Goal: Task Accomplishment & Management: Use online tool/utility

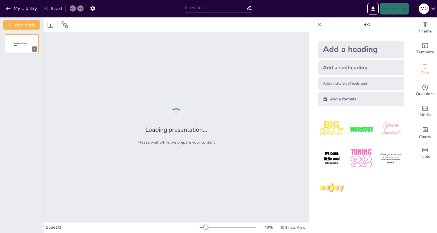
type input "Imported PRESENTACION ENSAYO CLINICOA (4).pptx"
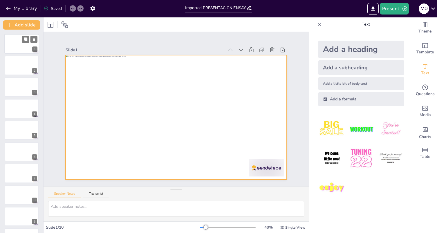
click at [19, 52] on div at bounding box center [21, 44] width 35 height 20
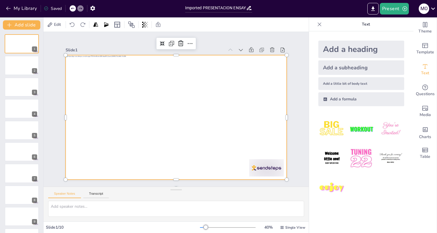
click at [92, 124] on div at bounding box center [175, 117] width 233 height 147
click at [11, 63] on div at bounding box center [21, 66] width 35 height 20
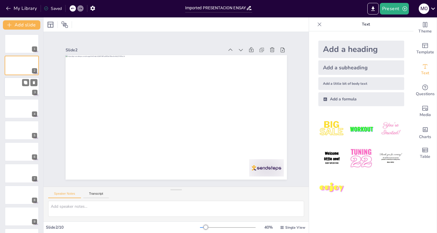
click at [14, 90] on div at bounding box center [21, 87] width 35 height 20
click at [19, 44] on div at bounding box center [21, 44] width 35 height 20
click at [16, 65] on div at bounding box center [21, 66] width 35 height 20
click at [18, 84] on div at bounding box center [21, 87] width 35 height 20
click at [10, 100] on div at bounding box center [21, 109] width 35 height 20
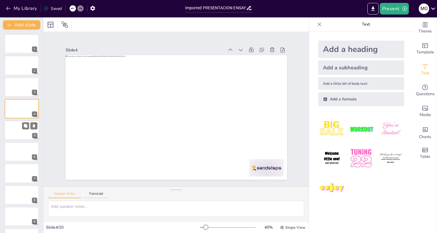
click at [14, 131] on div at bounding box center [21, 130] width 35 height 20
click at [17, 42] on div at bounding box center [21, 44] width 35 height 20
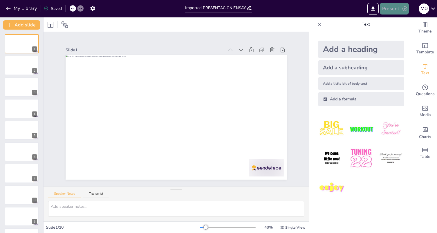
click at [392, 10] on button "Present" at bounding box center [394, 9] width 29 height 12
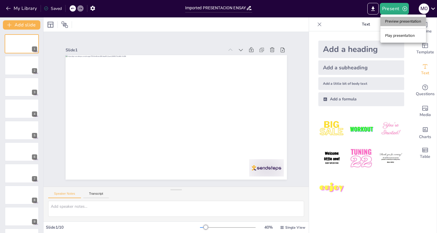
click at [395, 21] on li "Preview presentation" at bounding box center [403, 21] width 46 height 9
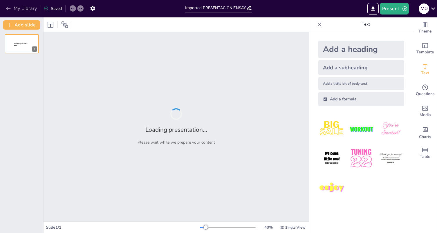
type input "Imported PRESENTACION ENSAYO CLINICOA (4).pptx"
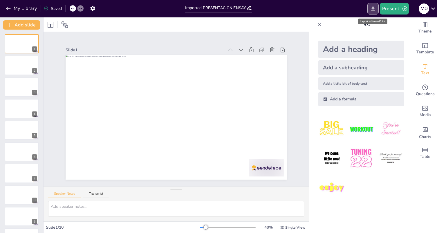
click at [373, 10] on icon "Export to PowerPoint" at bounding box center [373, 9] width 6 height 6
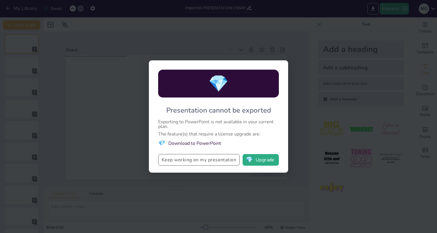
click at [207, 161] on button "Keep working on my presentation" at bounding box center [199, 160] width 82 height 12
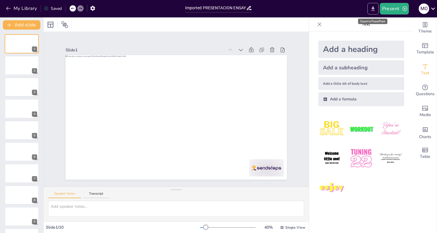
click at [372, 10] on icon "Export to PowerPoint" at bounding box center [372, 8] width 3 height 4
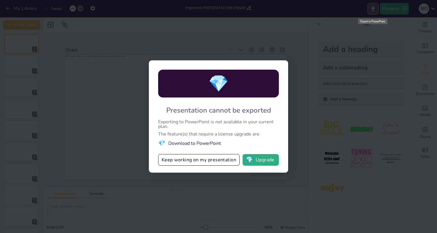
click at [372, 10] on div "My Library Saved Imported PRESENTACION ENSAYO CLINICOA (4).pptx Present M O 💎 P…" at bounding box center [218, 116] width 437 height 233
click at [372, 10] on div "💎 Presentation cannot be exported Exporting to PowerPoint is not available in y…" at bounding box center [218, 116] width 437 height 233
click at [258, 162] on button "💎 Upgrade" at bounding box center [261, 160] width 36 height 12
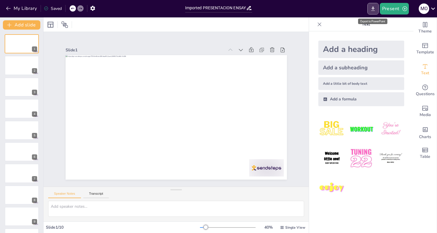
click at [375, 8] on icon "Export to PowerPoint" at bounding box center [372, 8] width 3 height 4
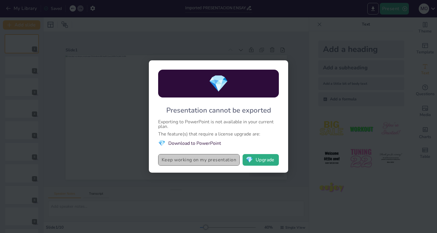
click at [189, 163] on button "Keep working on my presentation" at bounding box center [199, 160] width 82 height 12
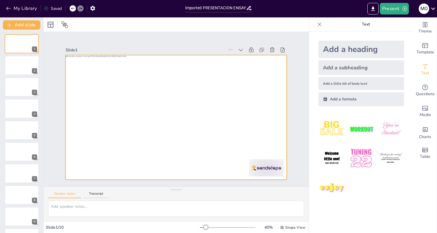
click at [117, 92] on div at bounding box center [174, 117] width 242 height 168
click at [145, 26] on icon at bounding box center [145, 25] width 6 height 6
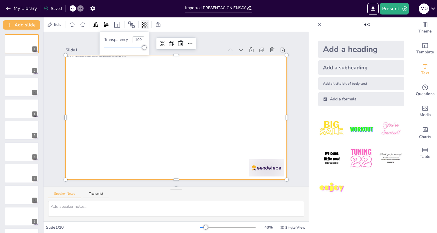
click at [145, 26] on icon at bounding box center [145, 25] width 6 height 6
click at [283, 100] on div at bounding box center [281, 152] width 43 height 120
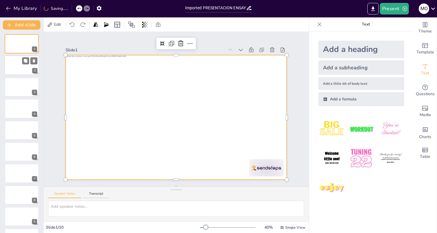
click at [22, 62] on div at bounding box center [21, 66] width 35 height 20
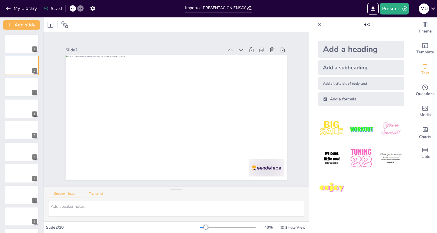
click at [101, 194] on button "Transcript" at bounding box center [96, 195] width 26 height 6
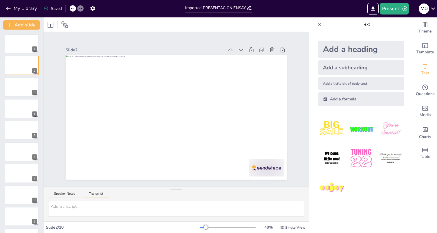
click at [101, 194] on button "Transcript" at bounding box center [96, 195] width 26 height 6
click at [17, 100] on div at bounding box center [21, 109] width 35 height 20
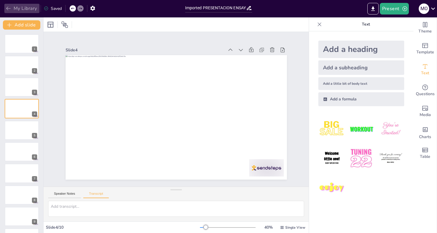
click at [9, 7] on icon "button" at bounding box center [9, 9] width 6 height 6
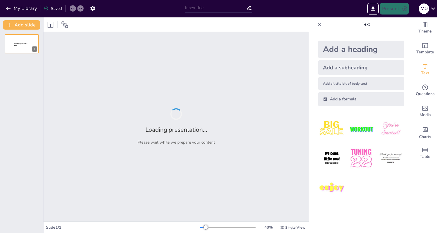
type input "Análisis de la Autorización de Ensayos Clínicos en el [GEOGRAPHIC_DATA]: Datos …"
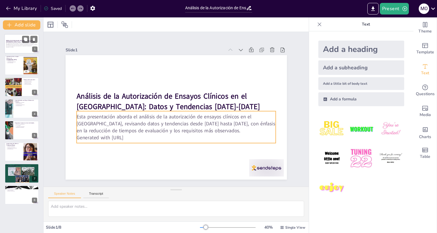
click at [21, 43] on div "Esta presentación aborda el análisis de la autorización de ensayos clínicos en …" at bounding box center [21, 45] width 31 height 5
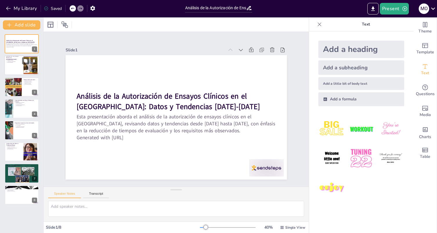
click at [22, 68] on div at bounding box center [21, 66] width 35 height 20
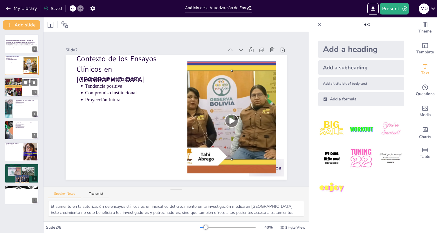
click at [18, 92] on div at bounding box center [13, 87] width 20 height 20
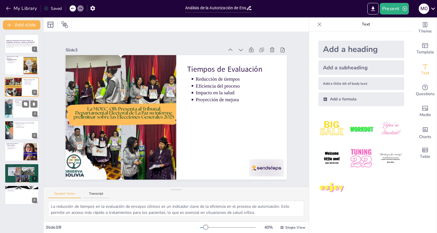
click at [20, 115] on div at bounding box center [21, 109] width 35 height 20
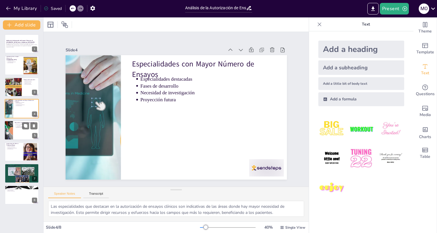
click at [19, 139] on div at bounding box center [21, 130] width 35 height 20
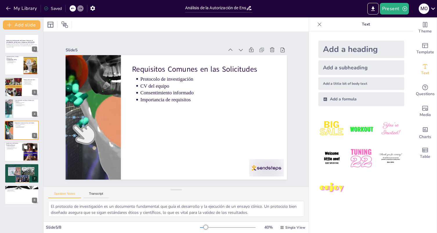
click at [13, 157] on div at bounding box center [21, 152] width 35 height 20
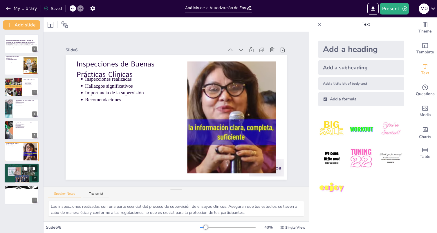
click at [16, 177] on div at bounding box center [21, 173] width 35 height 46
type textarea "La protección de los participantes es un principio fundamental en la investigac…"
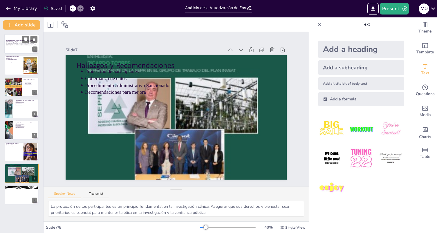
click at [17, 44] on p "Esta presentación aborda el análisis de la autorización de ensayos clínicos en …" at bounding box center [21, 44] width 31 height 3
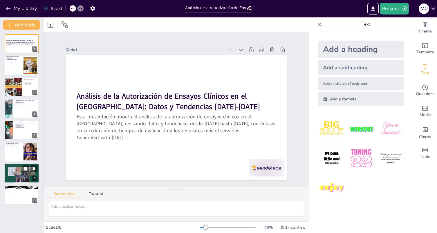
click at [9, 172] on div at bounding box center [21, 173] width 35 height 46
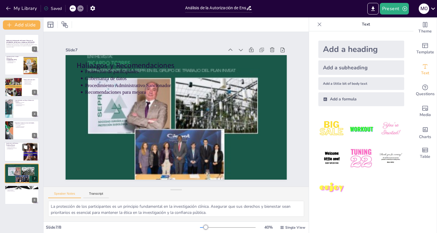
click at [12, 149] on p "Recomendaciones" at bounding box center [14, 149] width 15 height 1
type textarea "Las inspecciones realizadas son una parte esencial del proceso de supervisión d…"
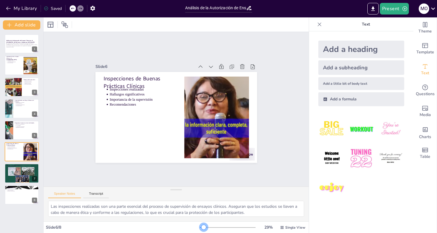
drag, startPoint x: 200, startPoint y: 227, endPoint x: 199, endPoint y: 223, distance: 5.1
click at [200, 223] on div "29 % Single View" at bounding box center [253, 227] width 106 height 9
click at [10, 30] on div "Análisis de la Autorización de Ensayos Clínicos en el [GEOGRAPHIC_DATA]: Datos …" at bounding box center [21, 131] width 43 height 203
click at [21, 39] on div at bounding box center [21, 44] width 35 height 20
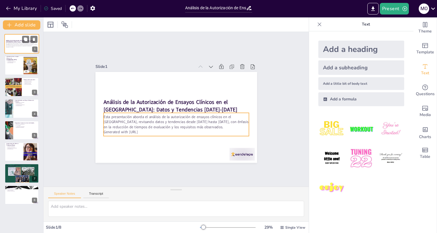
click at [19, 43] on div "Esta presentación aborda el análisis de la autorización de ensayos clínicos en …" at bounding box center [21, 45] width 31 height 5
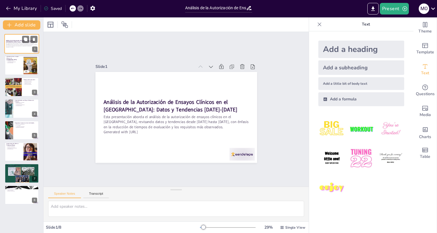
click at [19, 43] on div "Esta presentación aborda el análisis de la autorización de ensayos clínicos en …" at bounding box center [21, 45] width 31 height 5
